Goal: Task Accomplishment & Management: Complete application form

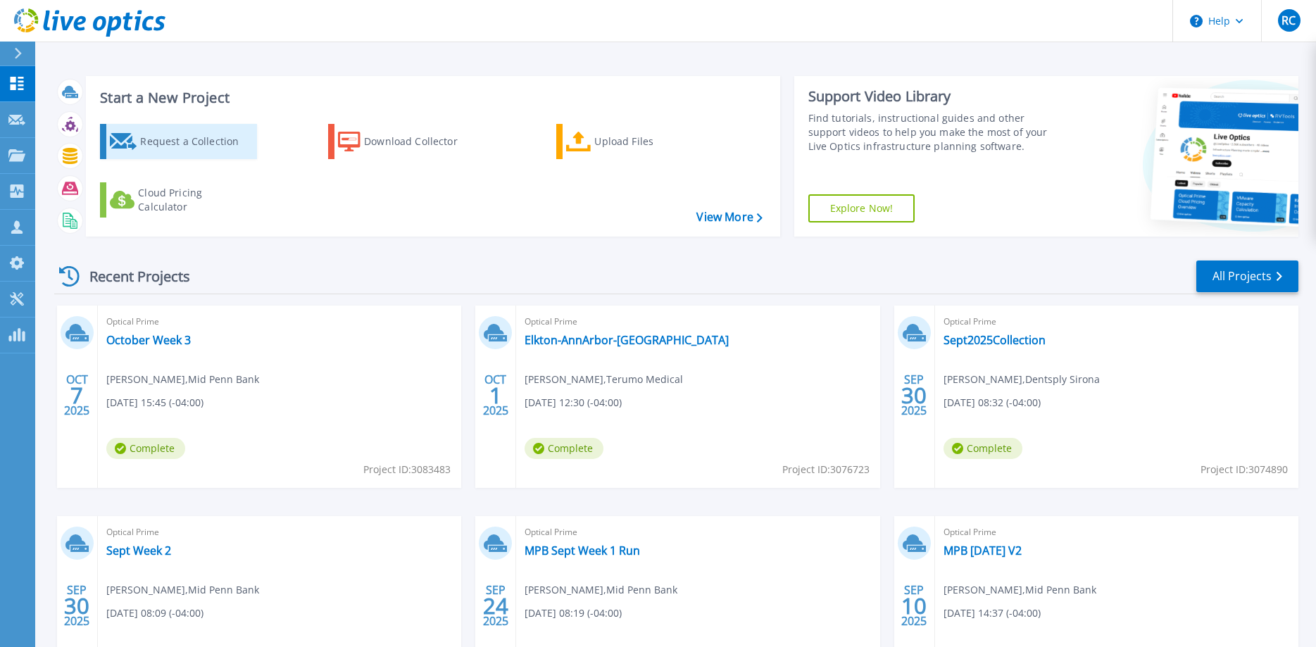
click at [188, 142] on div "Request a Collection" at bounding box center [196, 141] width 113 height 28
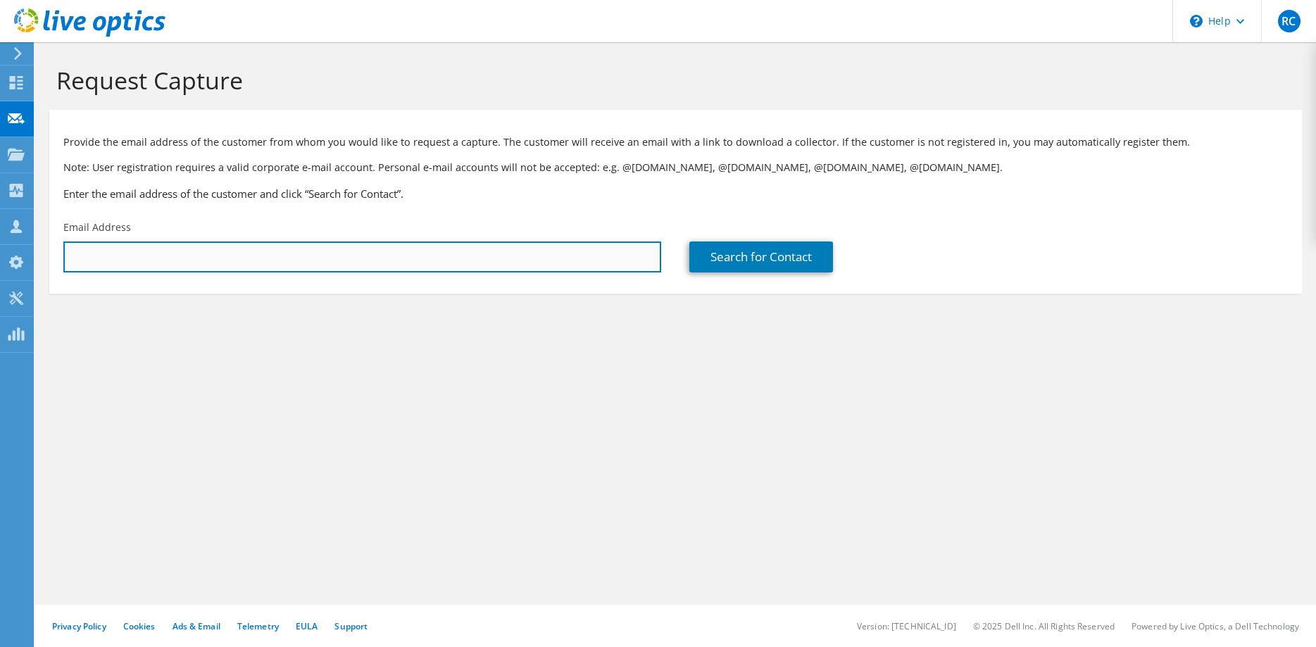
paste input "Jack.Snyder@dentsplysirona.com"
type input "Jack.Snyder@dentsplysirona.com"
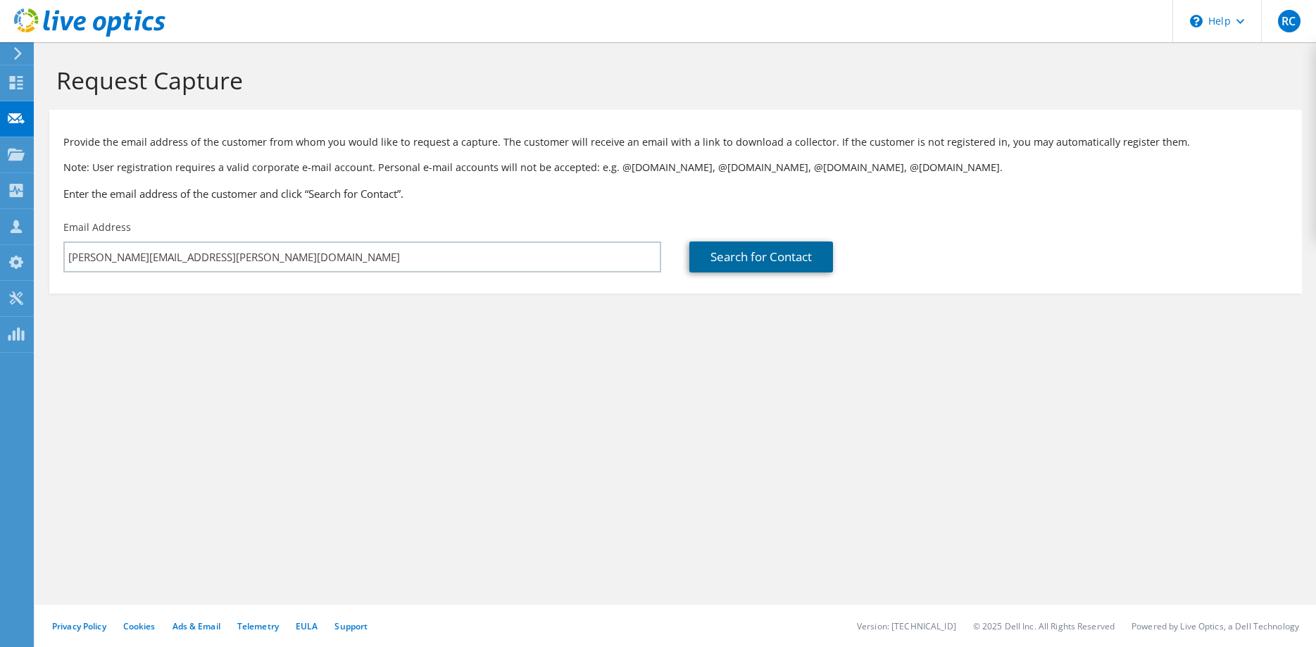
click at [764, 256] on link "Search for Contact" at bounding box center [761, 257] width 144 height 31
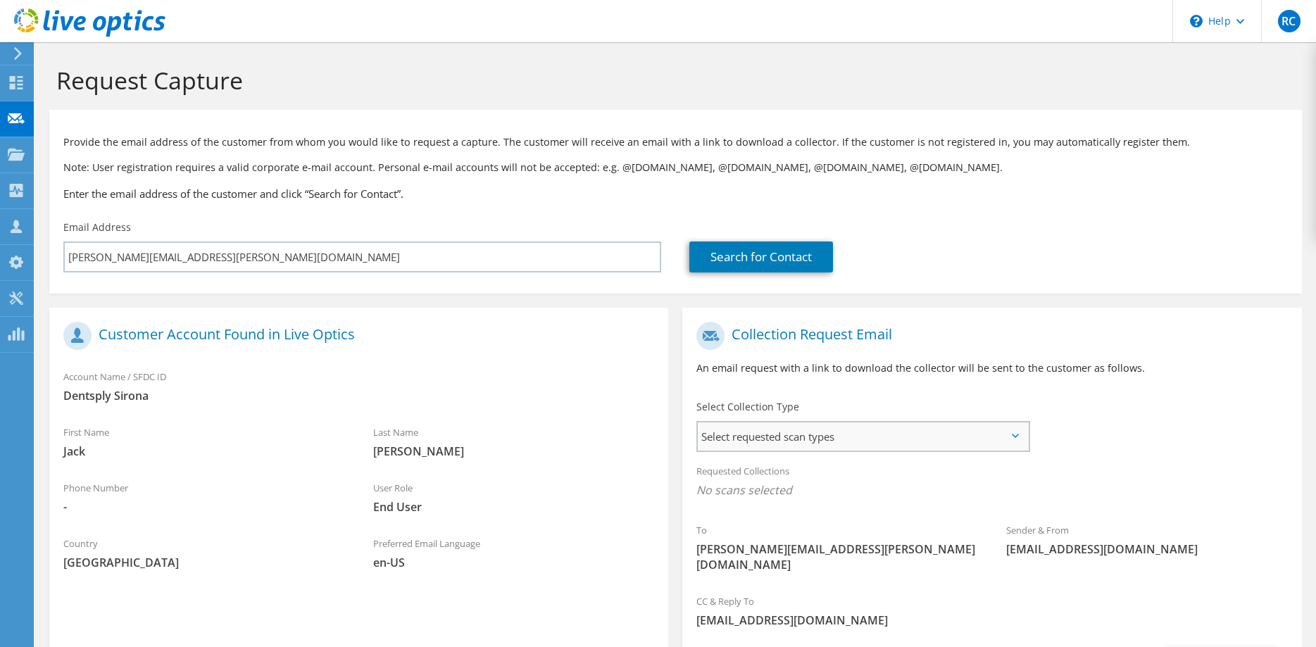
click at [840, 435] on span "Select requested scan types" at bounding box center [863, 437] width 330 height 28
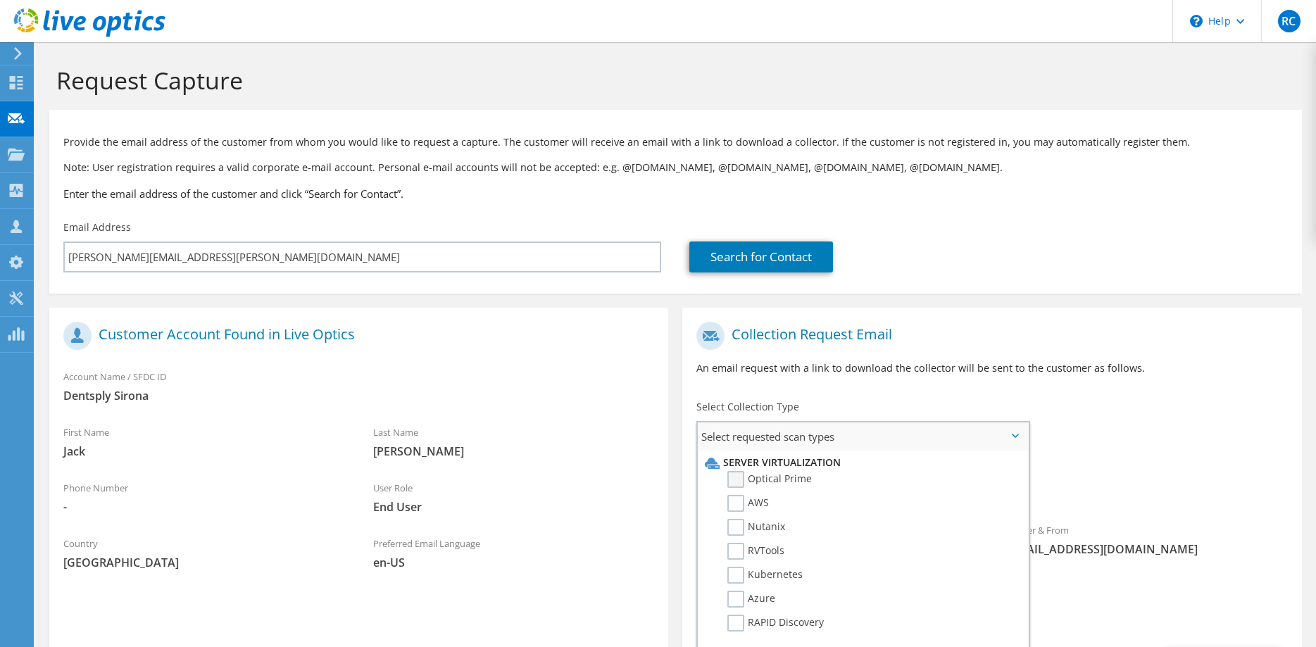
click at [737, 477] on label "Optical Prime" at bounding box center [769, 479] width 85 height 17
click at [0, 0] on input "Optical Prime" at bounding box center [0, 0] width 0 height 0
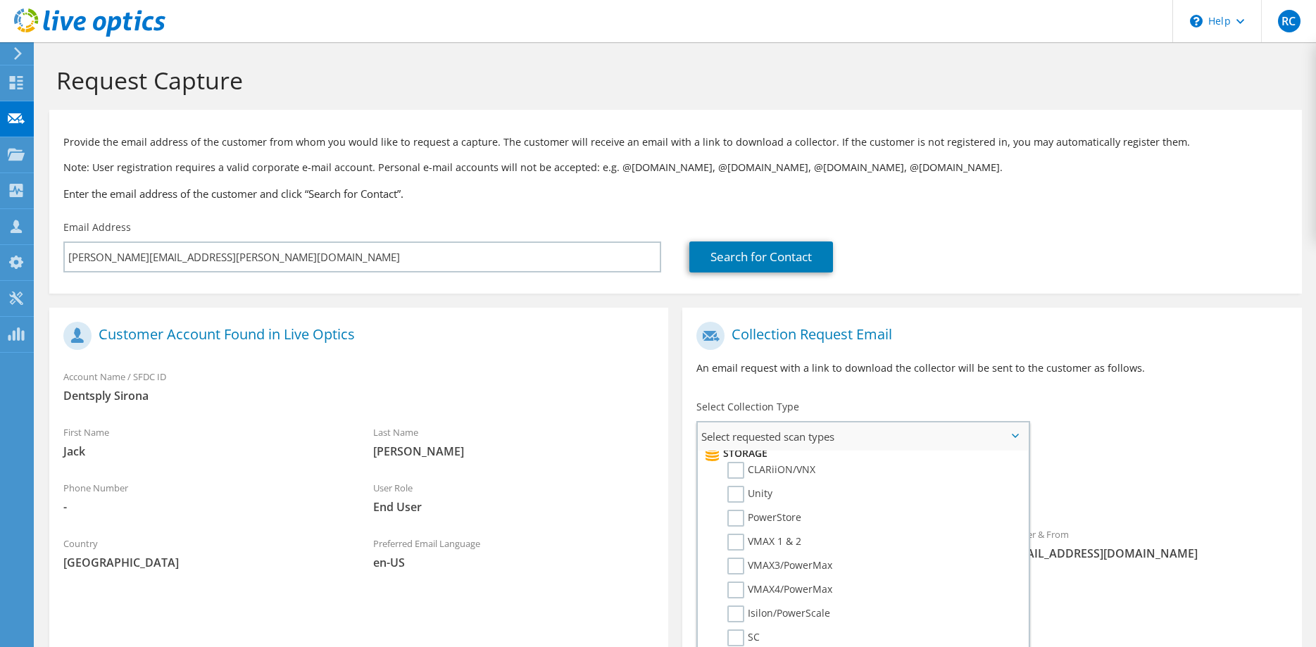
scroll to position [287, 0]
click at [739, 483] on label "PowerStore" at bounding box center [764, 486] width 74 height 17
click at [0, 0] on input "PowerStore" at bounding box center [0, 0] width 0 height 0
click at [732, 463] on label "Unity" at bounding box center [749, 462] width 45 height 17
click at [0, 0] on input "Unity" at bounding box center [0, 0] width 0 height 0
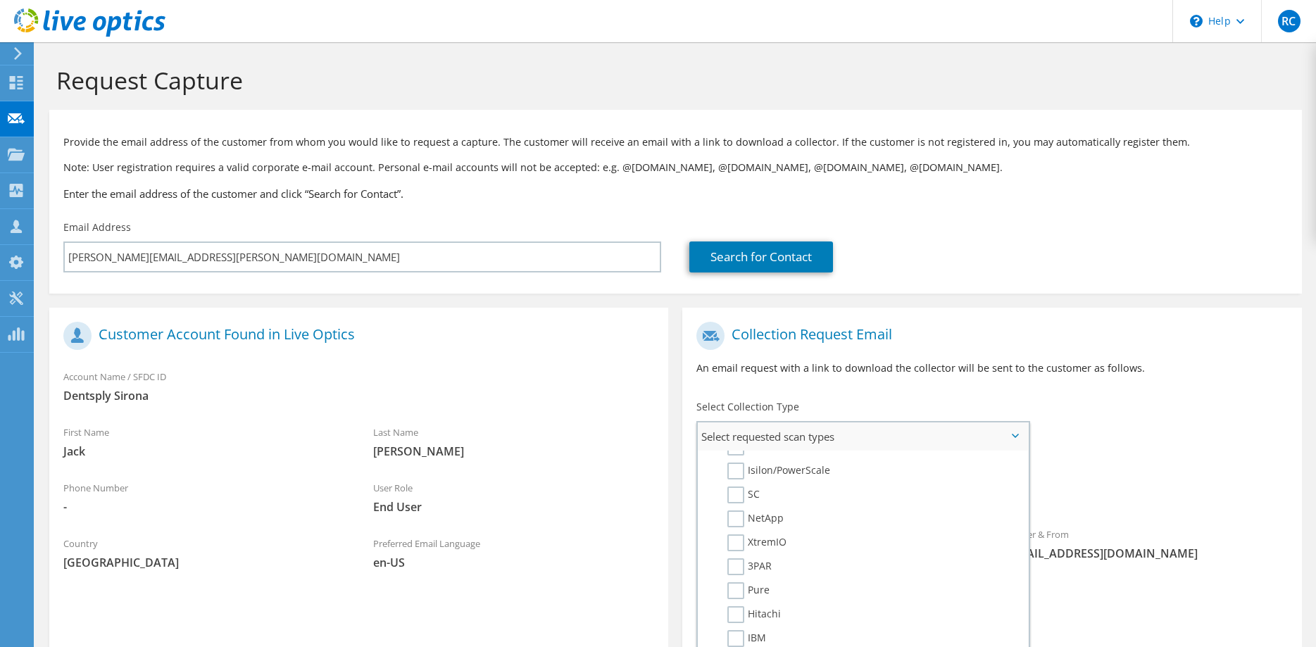
scroll to position [431, 0]
click at [736, 510] on label "XtremIO" at bounding box center [756, 510] width 59 height 17
click at [0, 0] on input "XtremIO" at bounding box center [0, 0] width 0 height 0
click at [1169, 480] on div "Requested Collections No scans selected Optical Prime PowerStore Unity XtremIO" at bounding box center [991, 484] width 619 height 56
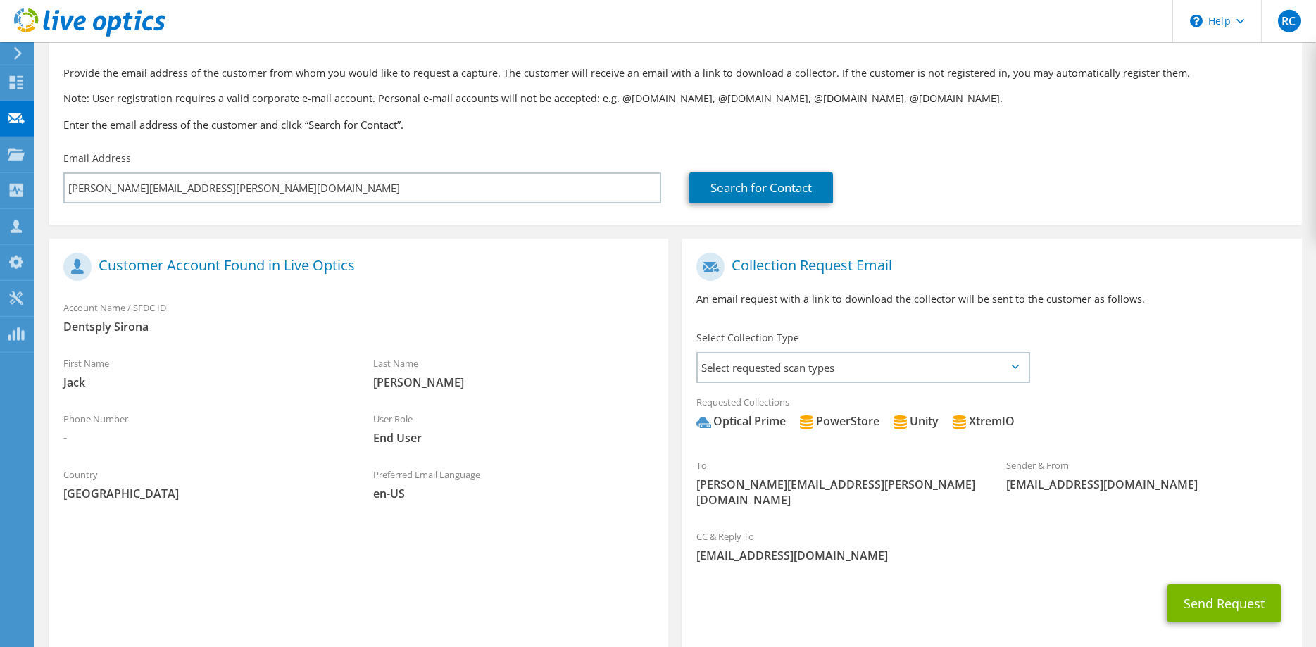
scroll to position [72, 0]
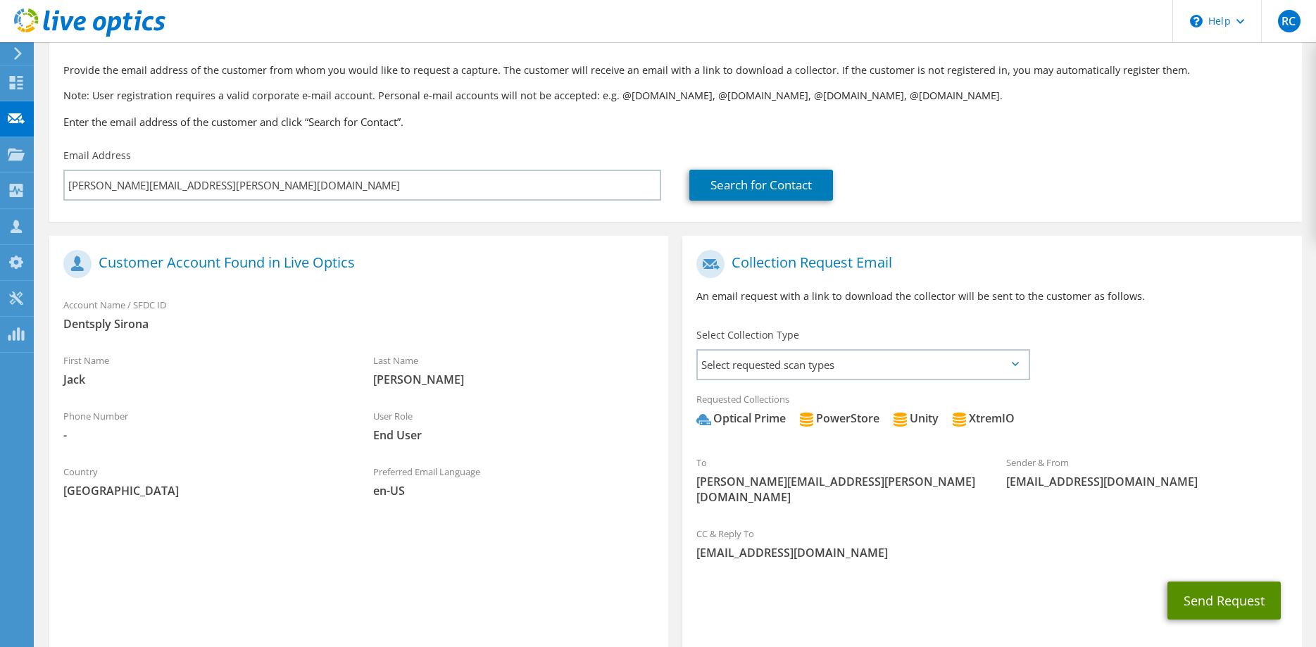
click at [1216, 583] on button "Send Request" at bounding box center [1224, 601] width 113 height 38
